Goal: Check status: Check status

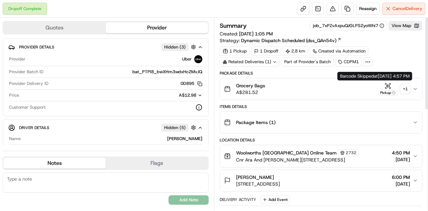
click at [285, 91] on div "+ 1" at bounding box center [405, 88] width 9 height 9
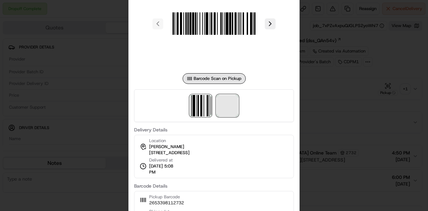
click at [218, 115] on span at bounding box center [227, 105] width 21 height 21
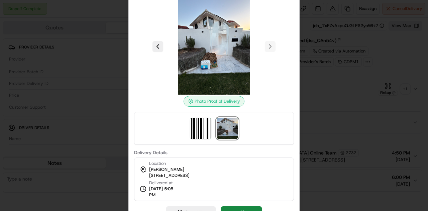
click at [253, 122] on div at bounding box center [214, 128] width 160 height 33
